Goal: Navigation & Orientation: Find specific page/section

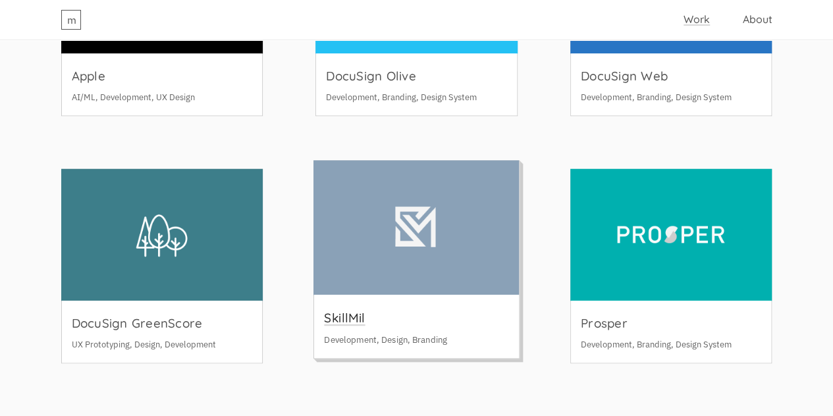
scroll to position [395, 0]
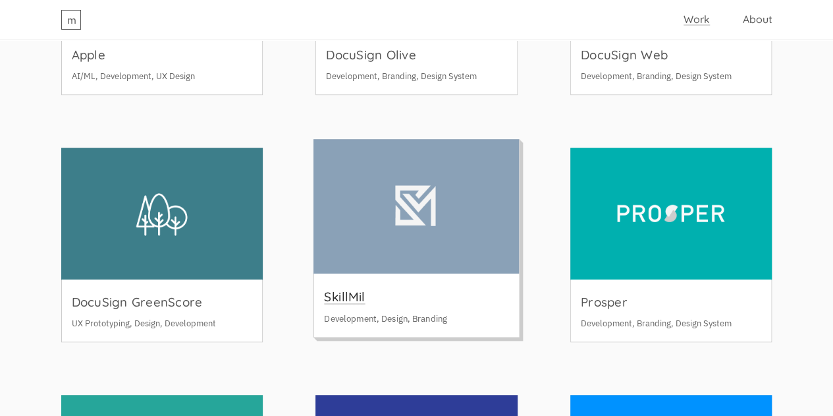
click at [454, 296] on div "SkillMil Development, Design, Branding" at bounding box center [416, 304] width 205 height 63
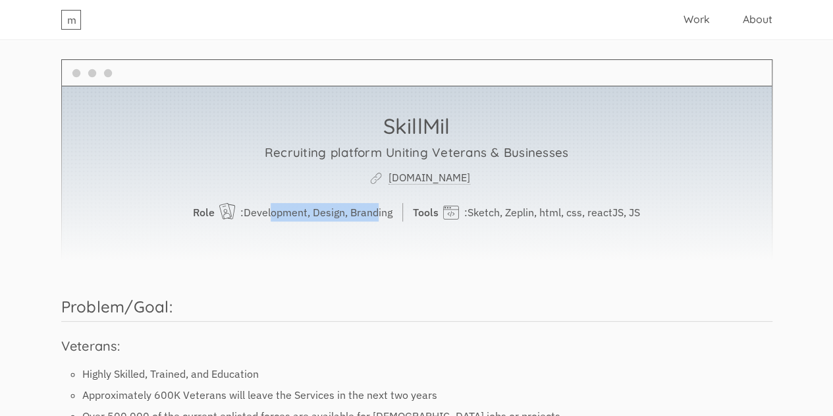
drag, startPoint x: 269, startPoint y: 213, endPoint x: 375, endPoint y: 211, distance: 106.7
click at [375, 211] on p "Role : Development, Design, Branding" at bounding box center [298, 212] width 210 height 18
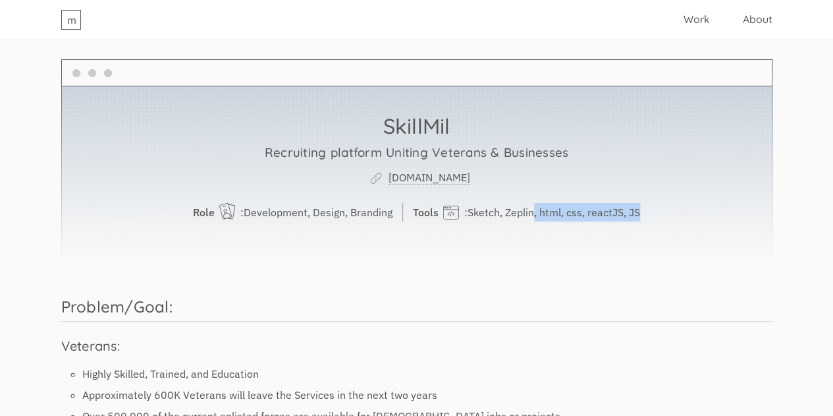
drag, startPoint x: 559, startPoint y: 215, endPoint x: 641, endPoint y: 215, distance: 82.3
click at [640, 215] on p "Tools : Sketch, Zeplin, html, css, reactJS, JS" at bounding box center [526, 212] width 227 height 18
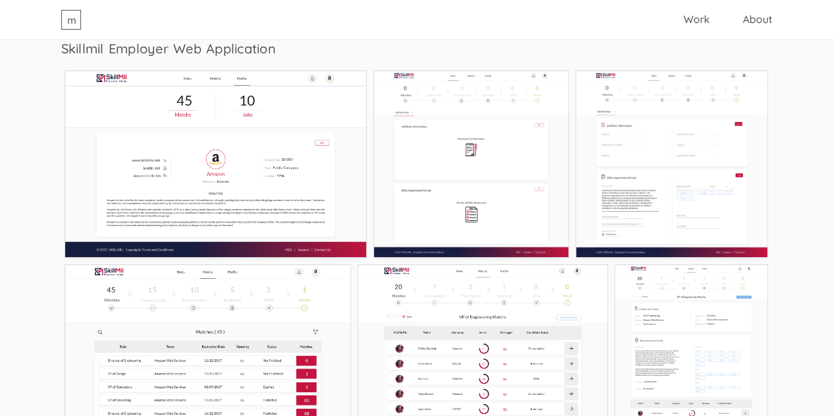
scroll to position [4808, 0]
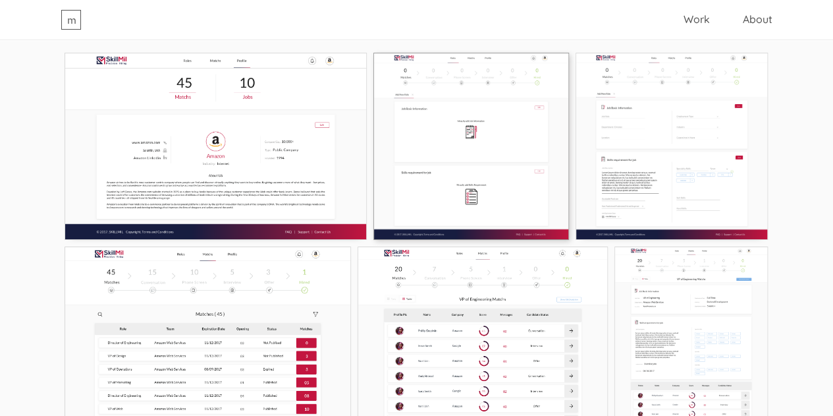
click at [429, 171] on img at bounding box center [471, 146] width 196 height 187
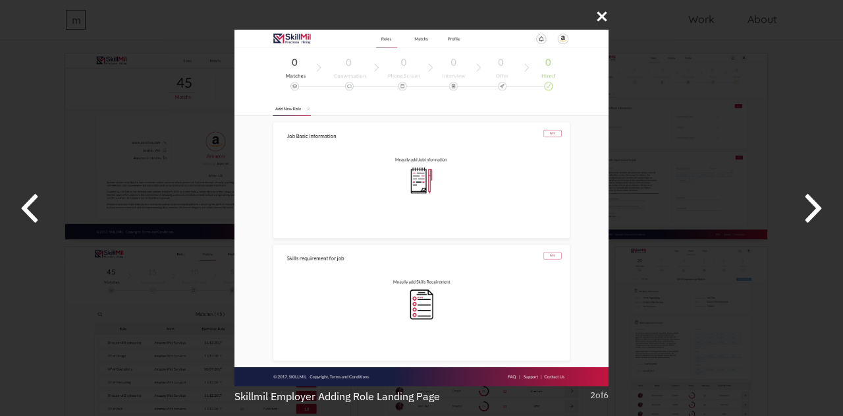
click at [600, 13] on icon at bounding box center [601, 16] width 13 height 13
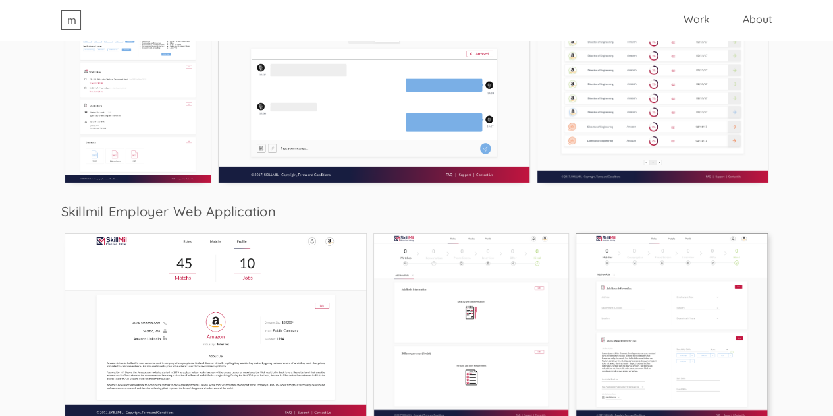
scroll to position [4496, 0]
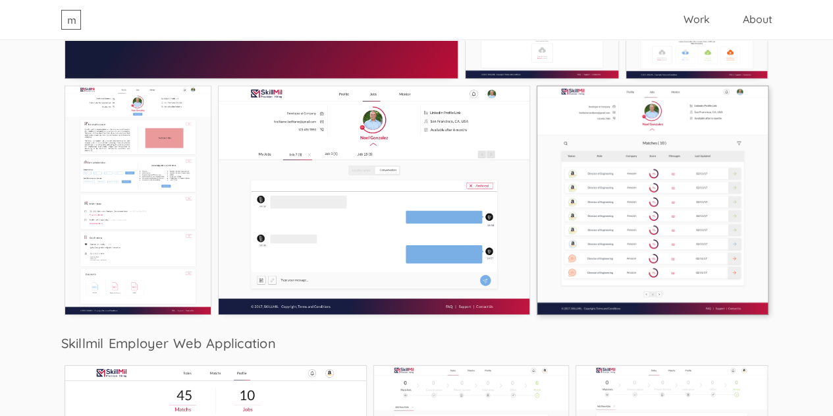
click at [595, 213] on img at bounding box center [653, 201] width 232 height 230
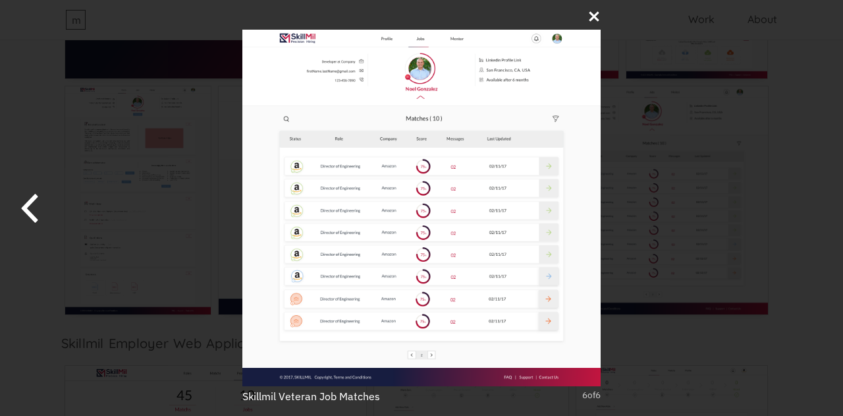
click at [592, 14] on icon at bounding box center [594, 17] width 10 height 10
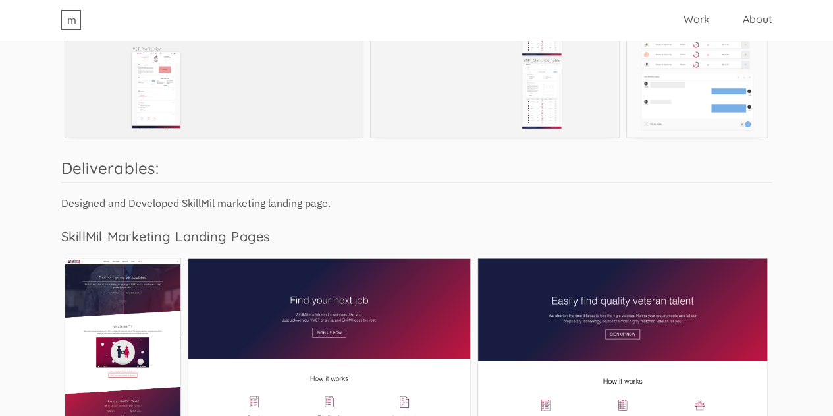
scroll to position [3442, 0]
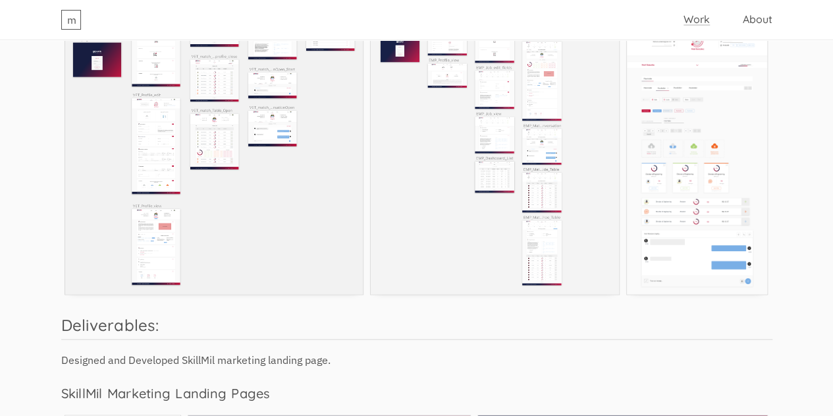
click at [698, 25] on link "Work" at bounding box center [697, 19] width 26 height 13
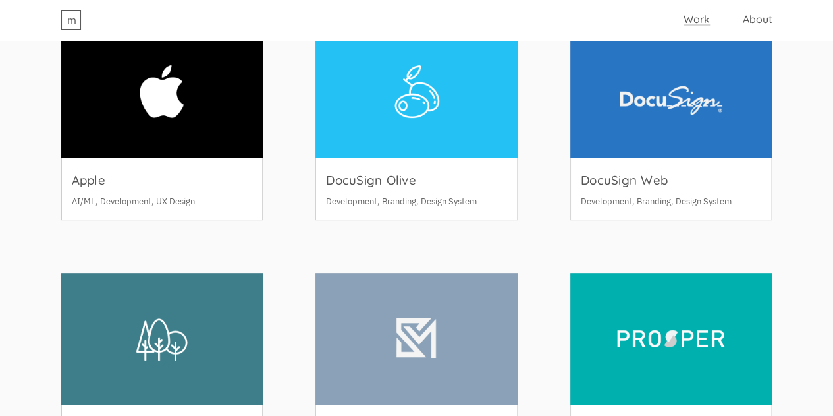
scroll to position [263, 0]
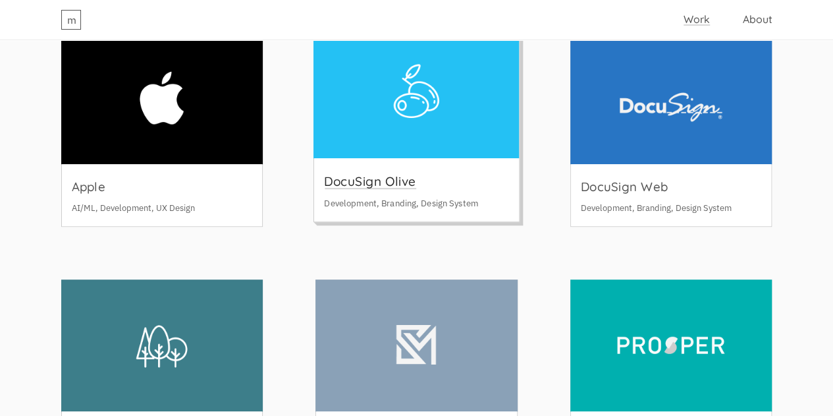
click at [410, 173] on h3 "DocuSign Olive" at bounding box center [370, 181] width 92 height 16
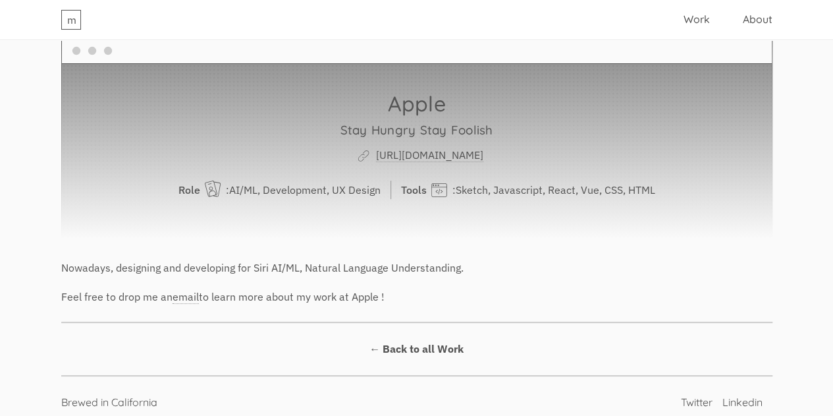
scroll to position [32, 0]
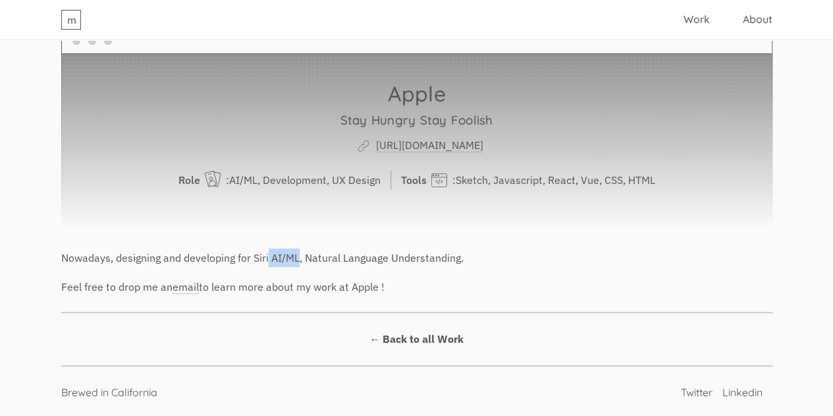
drag, startPoint x: 269, startPoint y: 258, endPoint x: 298, endPoint y: 258, distance: 29.0
click at [298, 258] on p "Nowadays, designing and developing for Siri AI/ML, Natural Language Understandi…" at bounding box center [416, 257] width 711 height 18
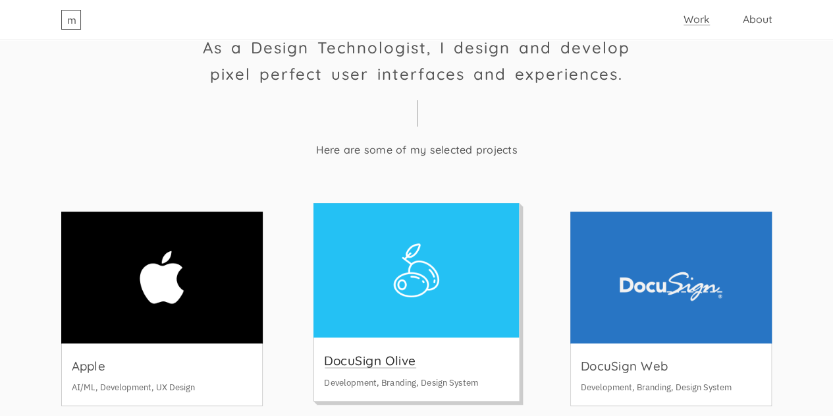
scroll to position [132, 0]
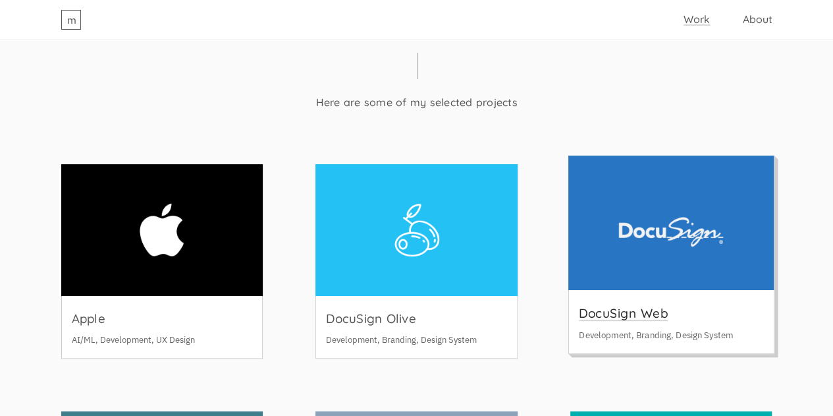
click at [653, 231] on img at bounding box center [671, 222] width 206 height 134
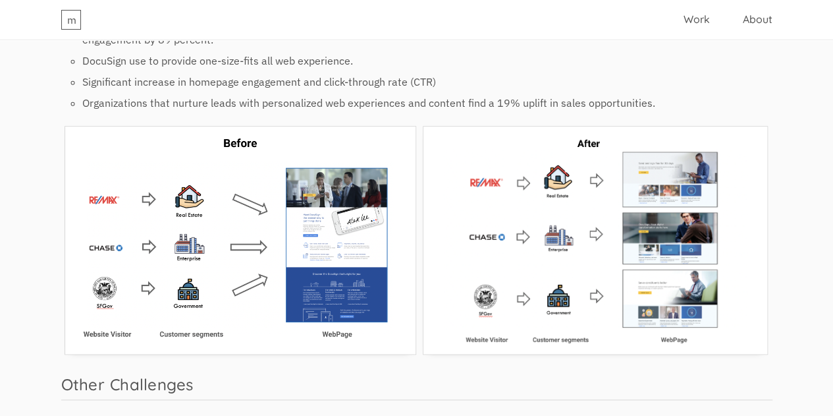
scroll to position [3129, 0]
